Goal: Find specific page/section

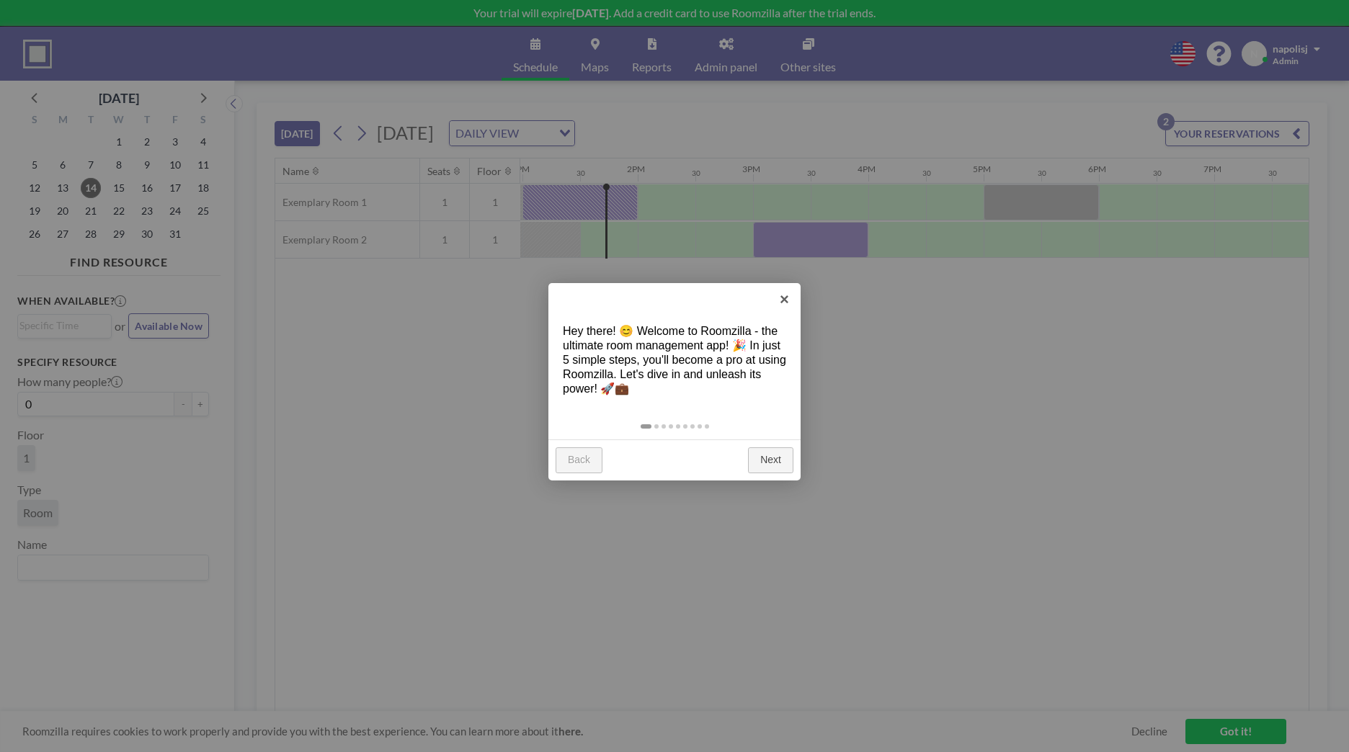
scroll to position [0, 1499]
click at [779, 450] on link "Next" at bounding box center [770, 460] width 45 height 26
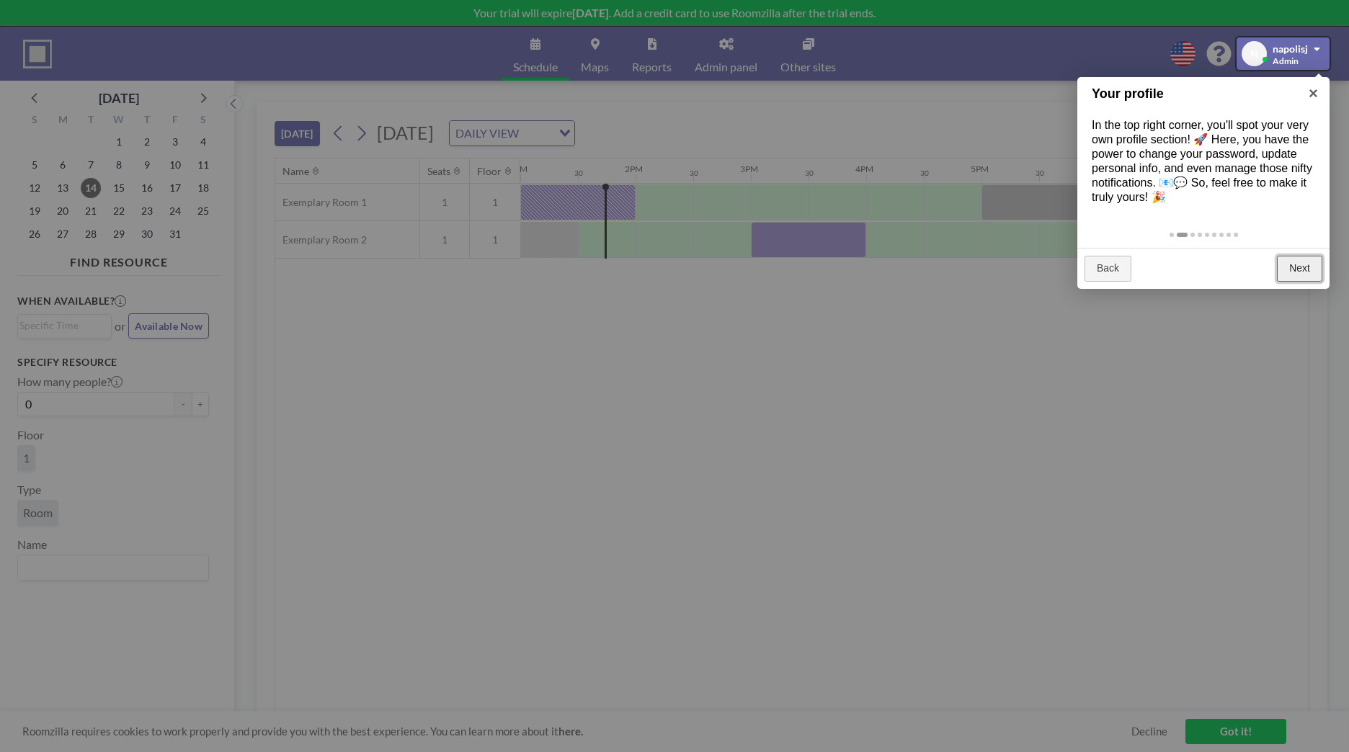
click at [1289, 267] on link "Next" at bounding box center [1299, 269] width 45 height 26
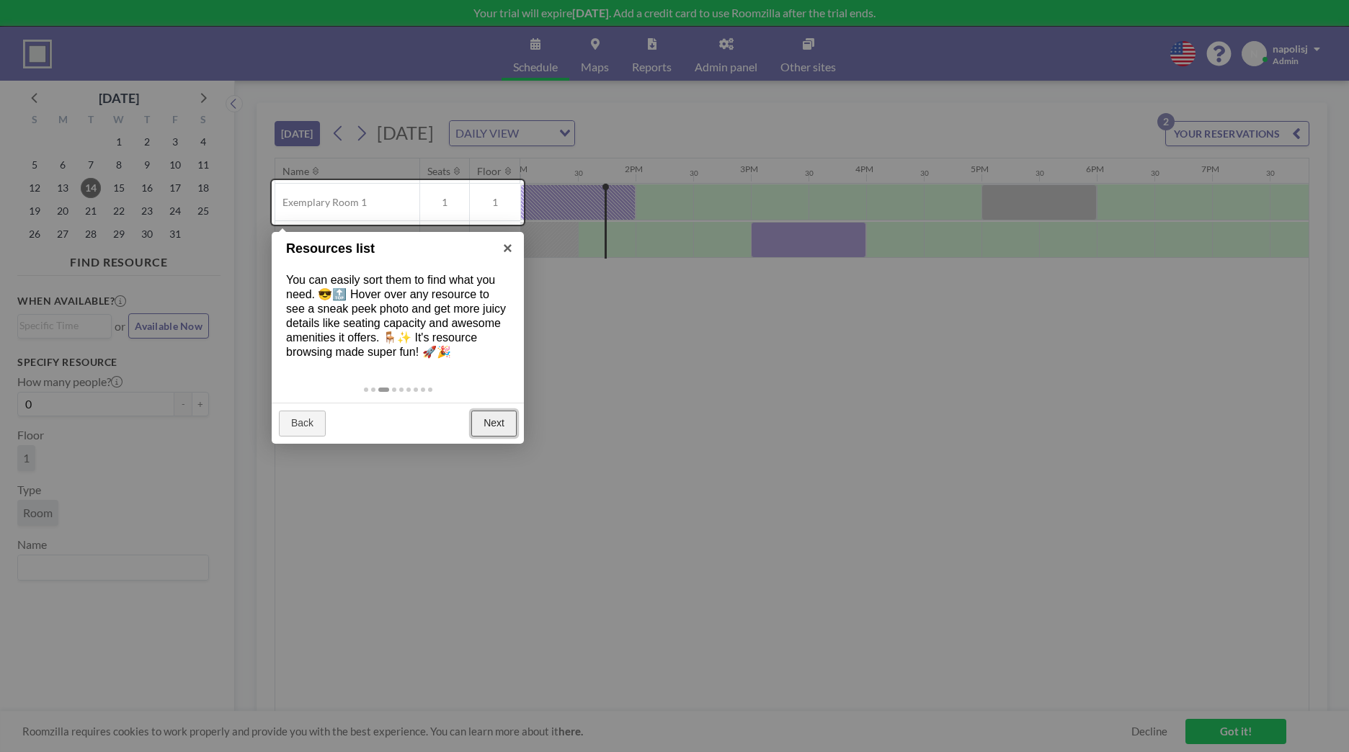
click at [502, 416] on link "Next" at bounding box center [493, 424] width 45 height 26
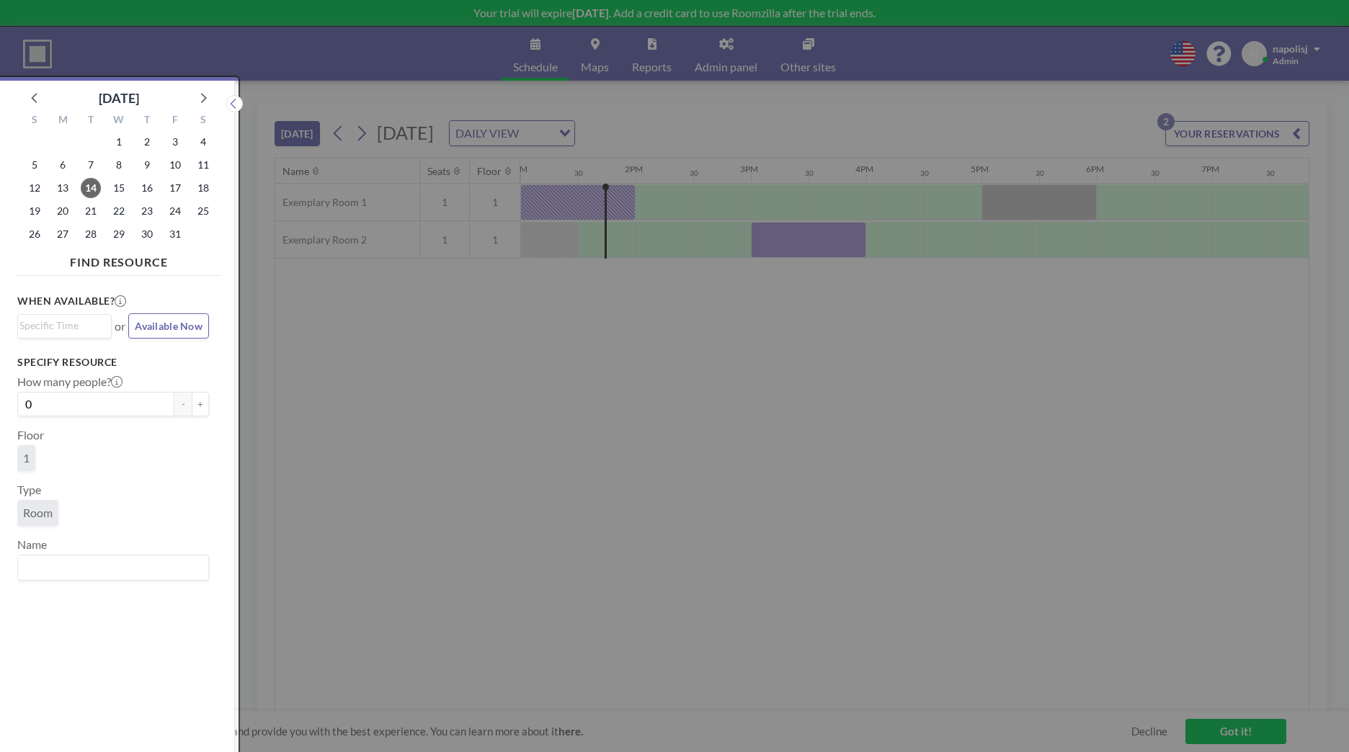
scroll to position [4, 0]
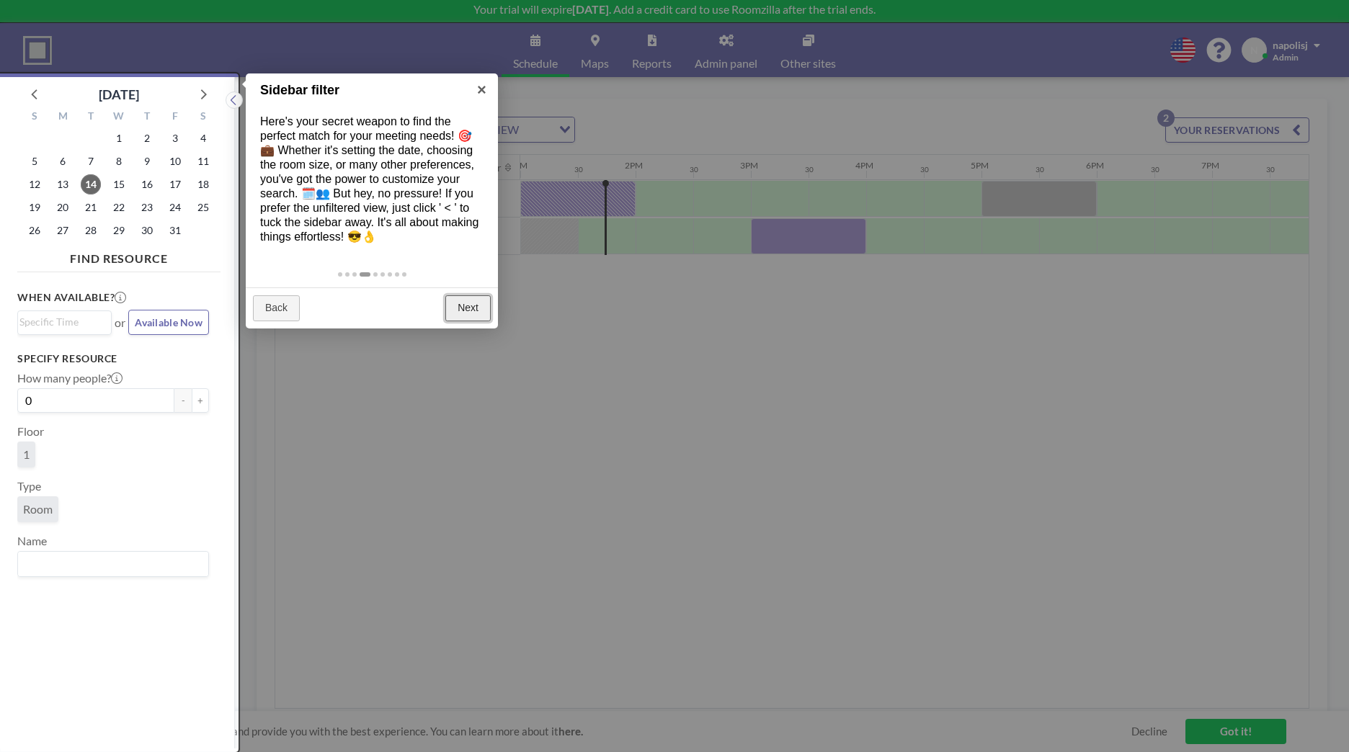
click at [469, 305] on link "Next" at bounding box center [467, 308] width 45 height 26
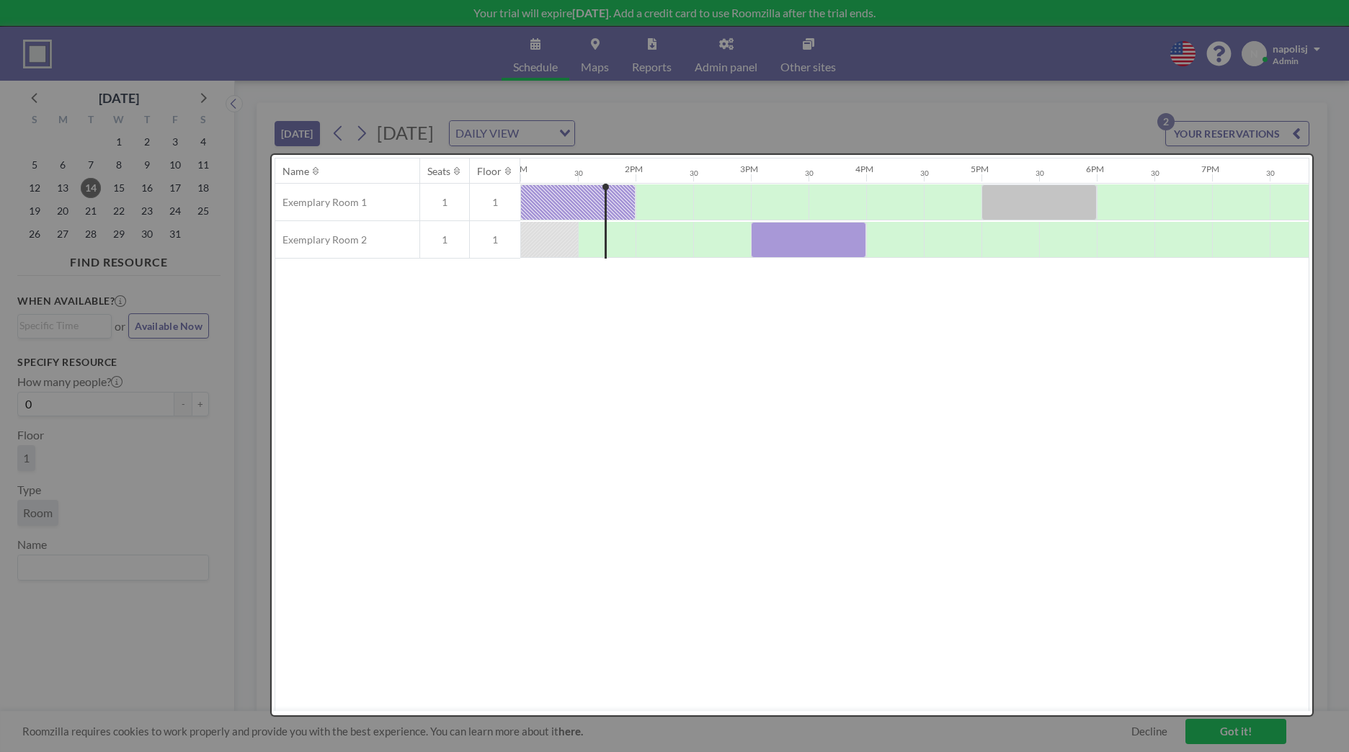
scroll to position [0, 0]
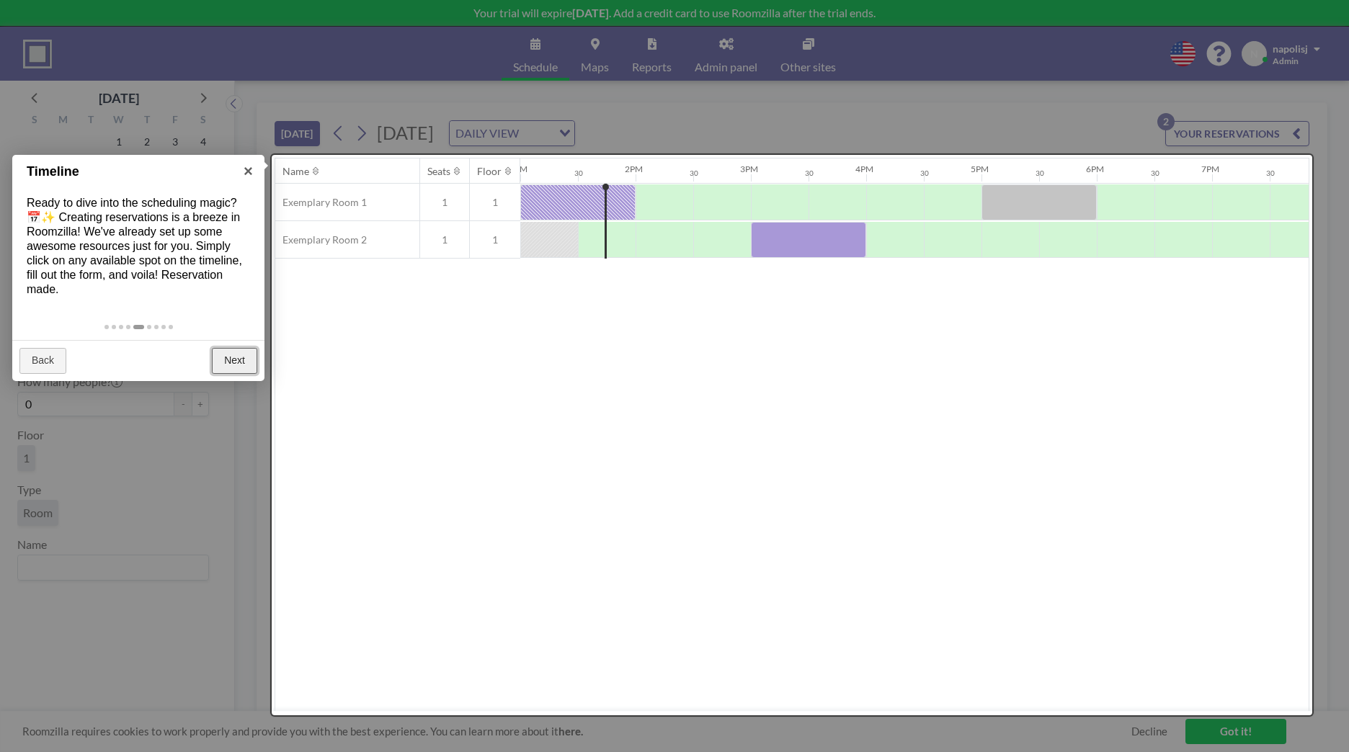
click at [238, 365] on link "Next" at bounding box center [234, 361] width 45 height 26
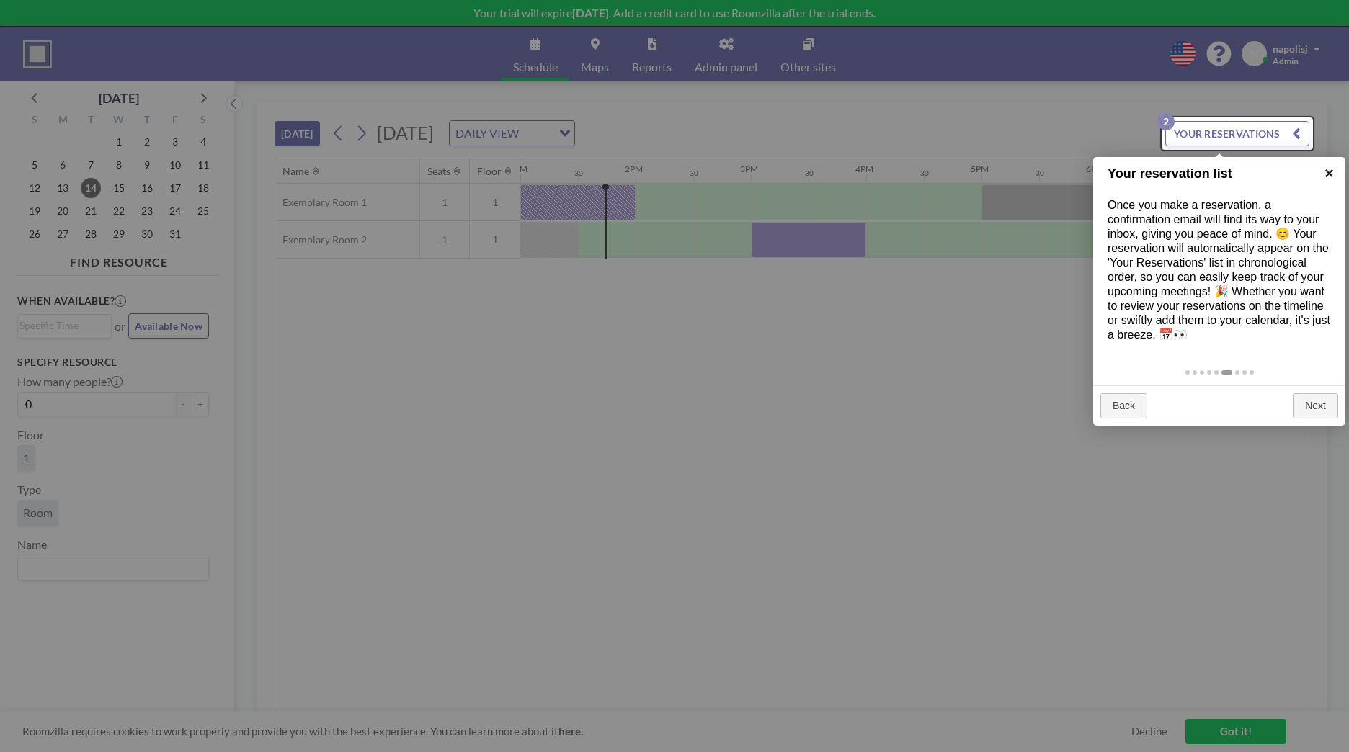
click at [1329, 174] on link "×" at bounding box center [1329, 173] width 32 height 32
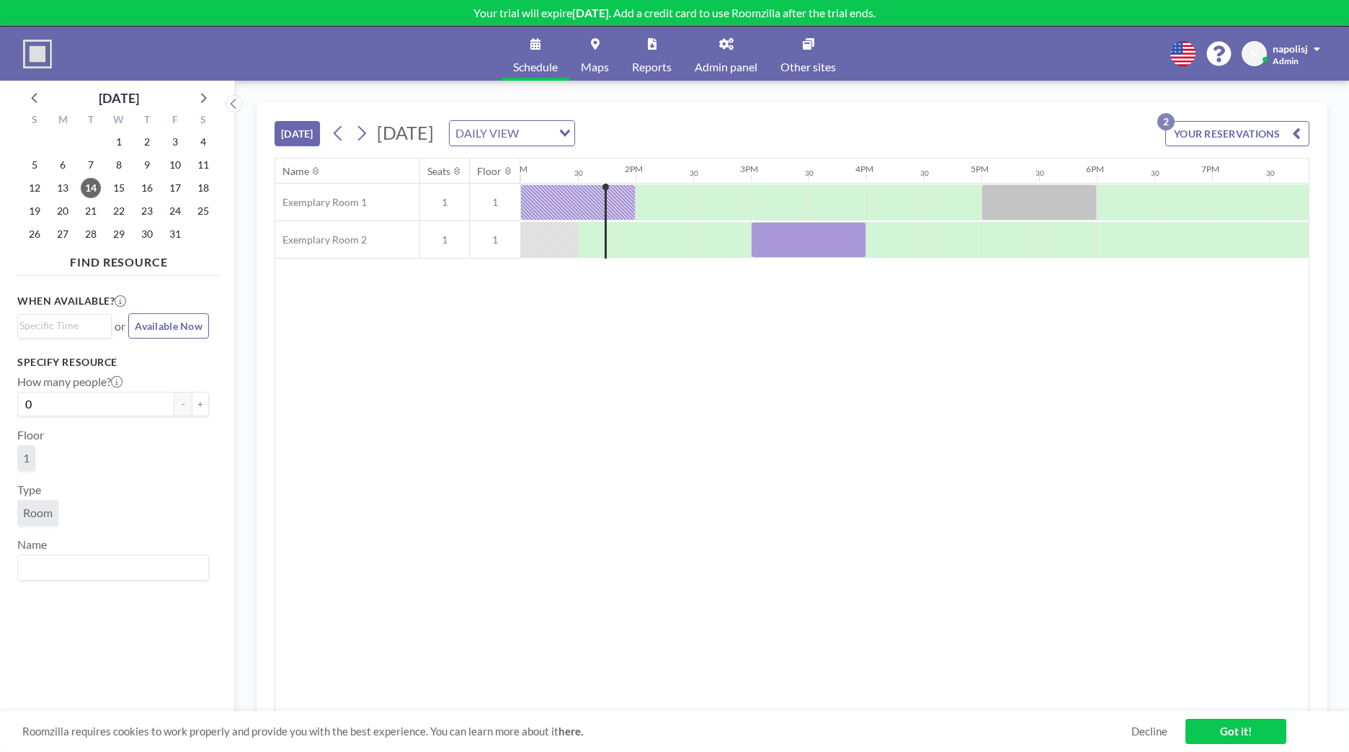
click at [577, 53] on link "Maps" at bounding box center [594, 54] width 51 height 54
